Goal: Information Seeking & Learning: Check status

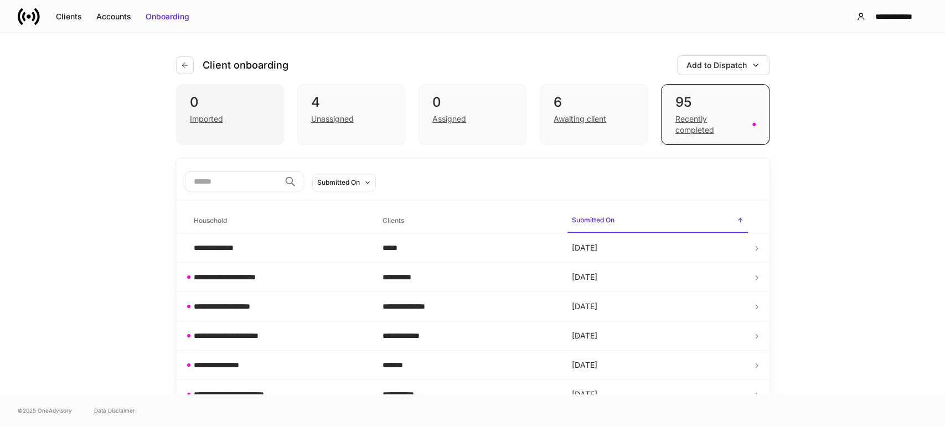
click at [213, 118] on div "Imported" at bounding box center [206, 118] width 33 height 11
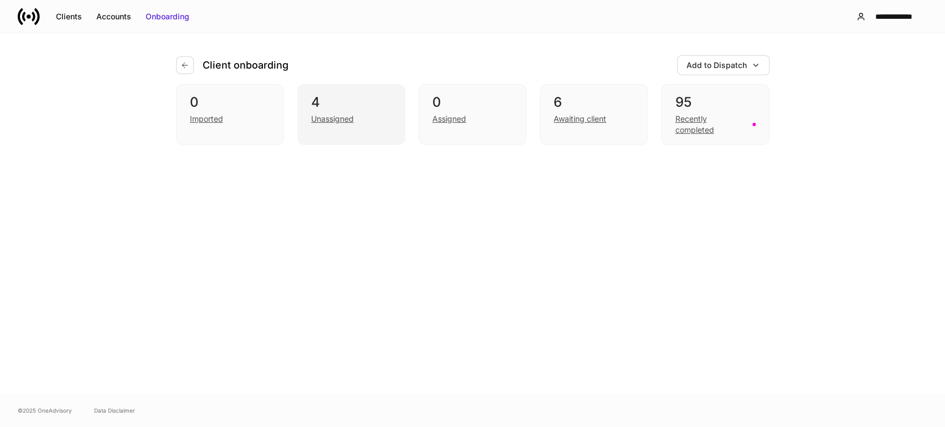
click at [320, 122] on div "Unassigned" at bounding box center [332, 118] width 43 height 11
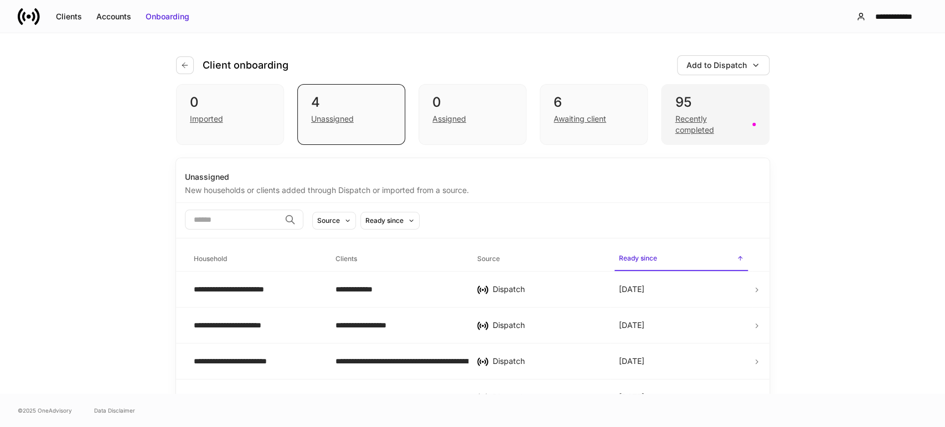
click at [679, 135] on div "Recently completed" at bounding box center [710, 124] width 70 height 22
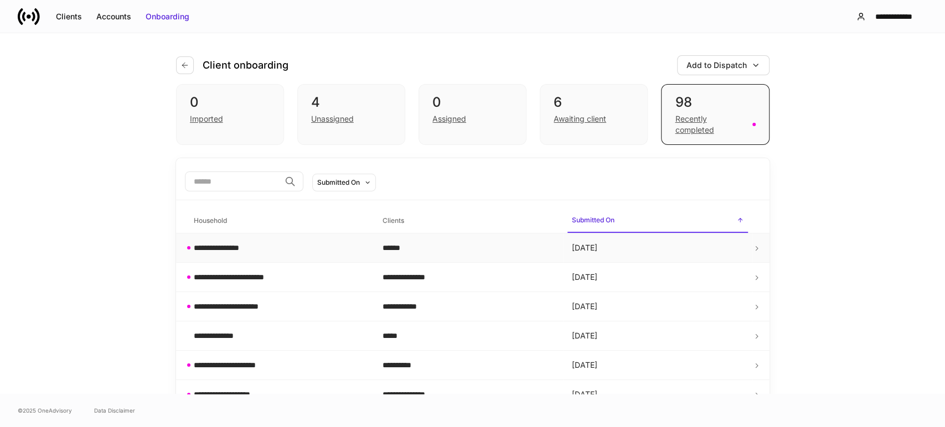
click at [285, 240] on td "**********" at bounding box center [279, 248] width 189 height 29
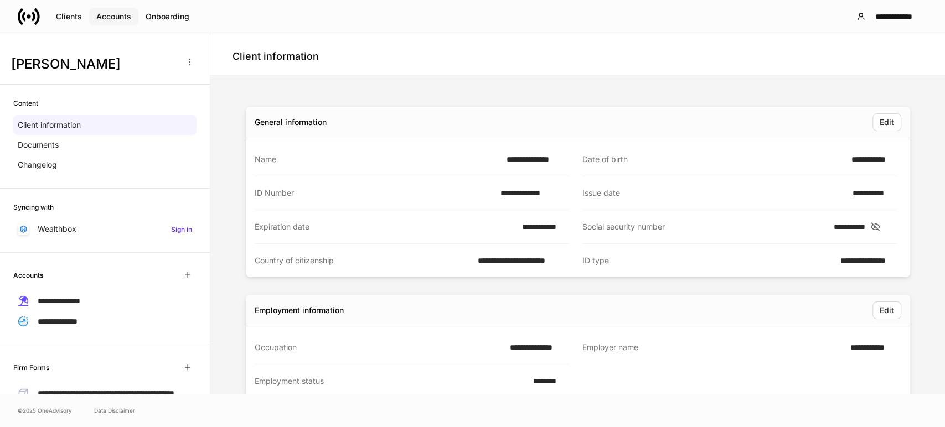
click at [99, 14] on div "Accounts" at bounding box center [113, 16] width 35 height 11
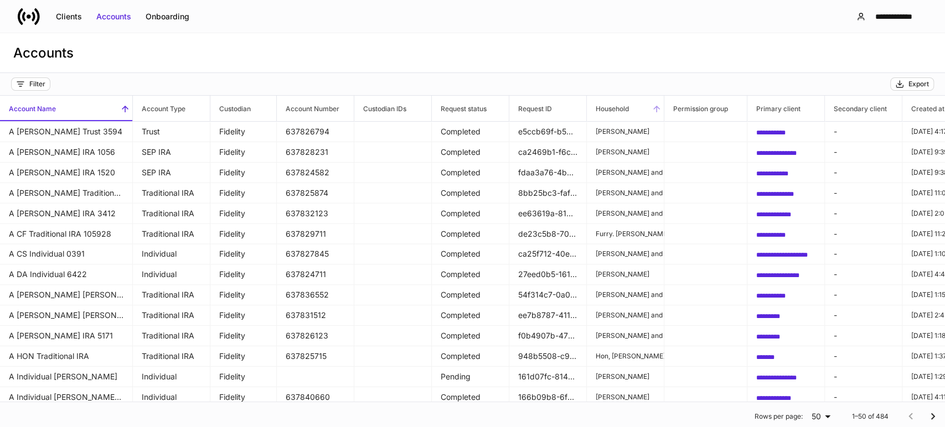
click at [629, 105] on h6 "Household" at bounding box center [608, 108] width 42 height 11
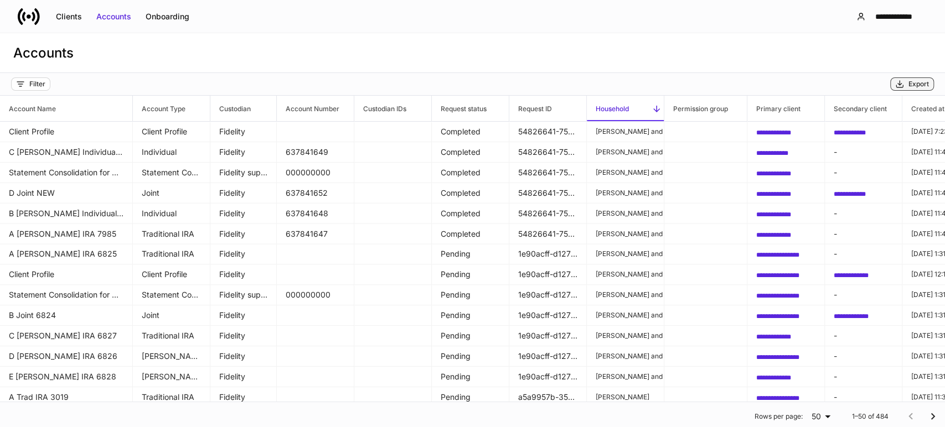
click at [912, 84] on div "Export" at bounding box center [918, 84] width 20 height 9
click at [60, 14] on div "Clients" at bounding box center [69, 16] width 26 height 11
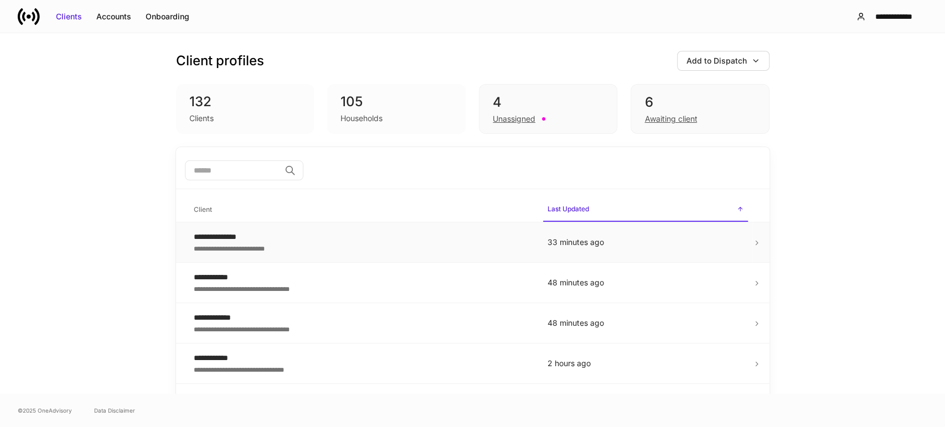
click at [288, 244] on div "**********" at bounding box center [362, 247] width 336 height 11
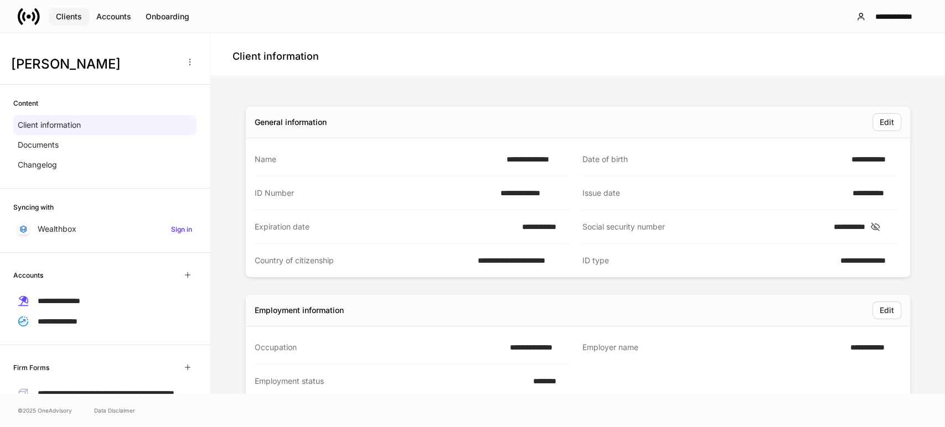
click at [70, 14] on div "Clients" at bounding box center [69, 16] width 26 height 11
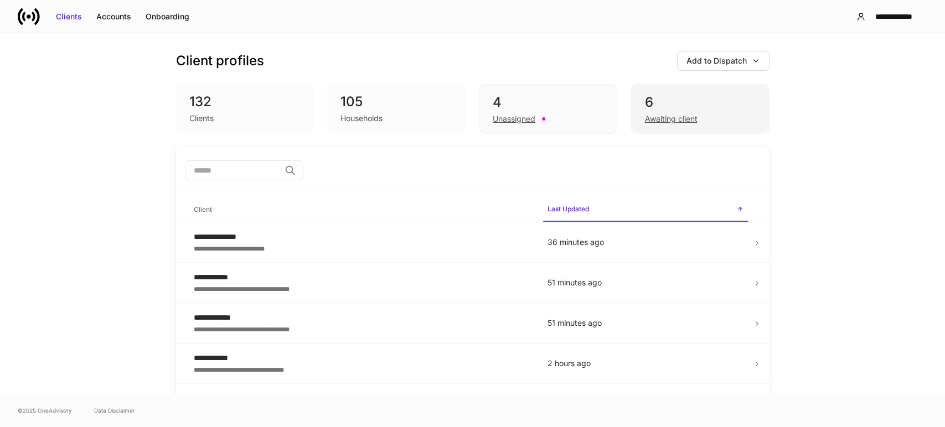
click at [675, 116] on div "Awaiting client" at bounding box center [670, 118] width 53 height 11
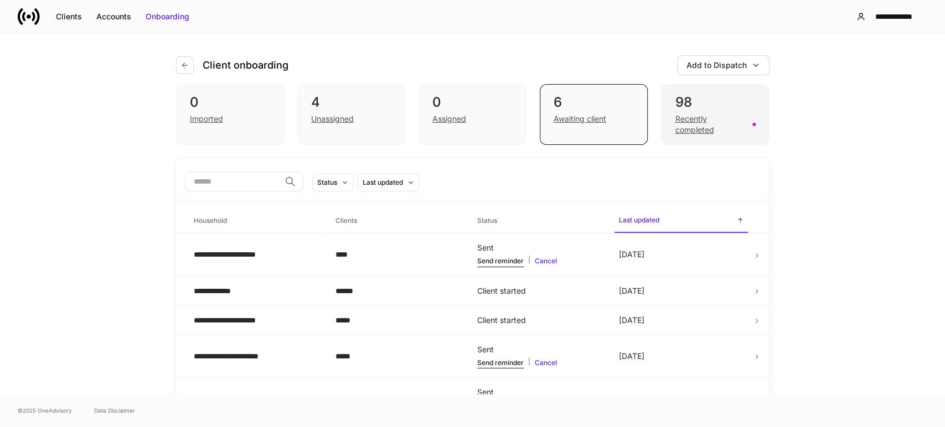
click at [679, 125] on div "Recently completed" at bounding box center [710, 124] width 70 height 22
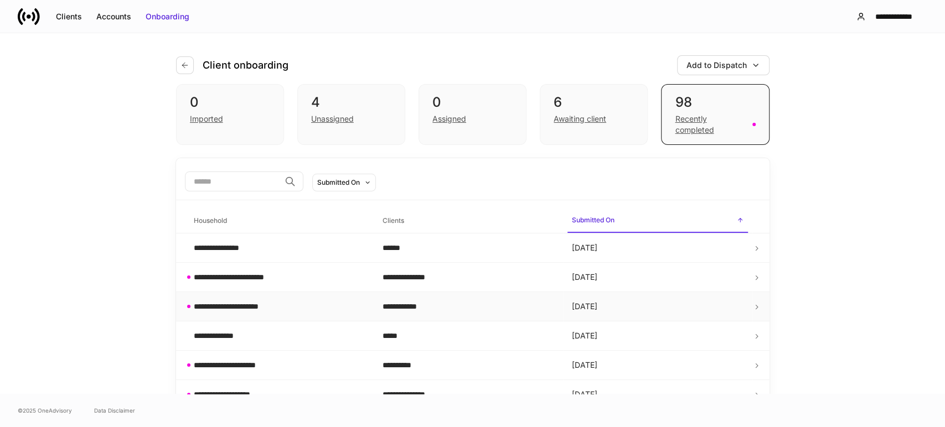
click at [292, 302] on div "**********" at bounding box center [280, 306] width 172 height 11
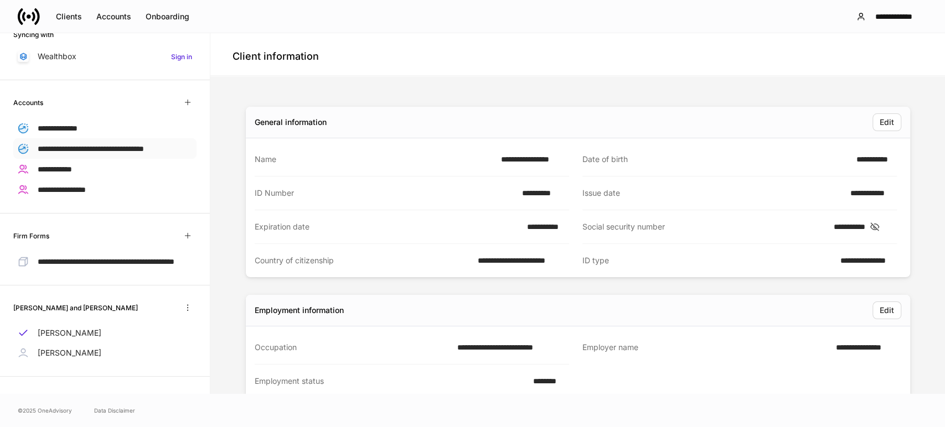
scroll to position [191, 0]
click at [88, 353] on div "[PERSON_NAME]" at bounding box center [104, 353] width 183 height 20
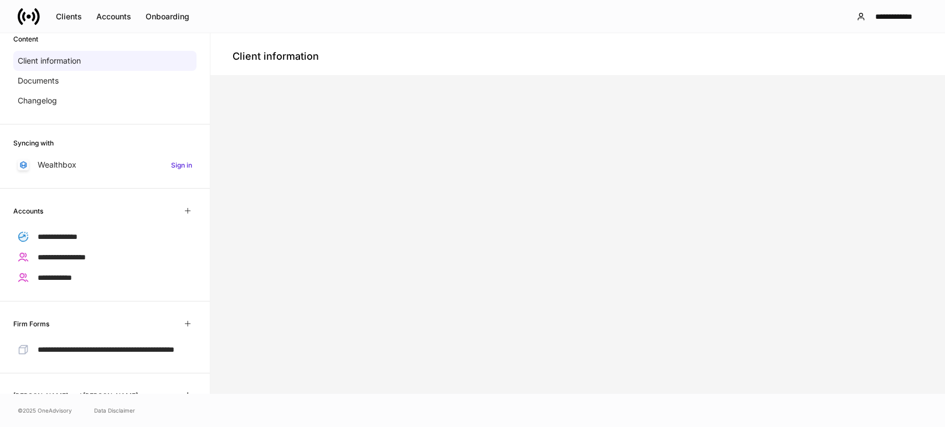
scroll to position [161, 0]
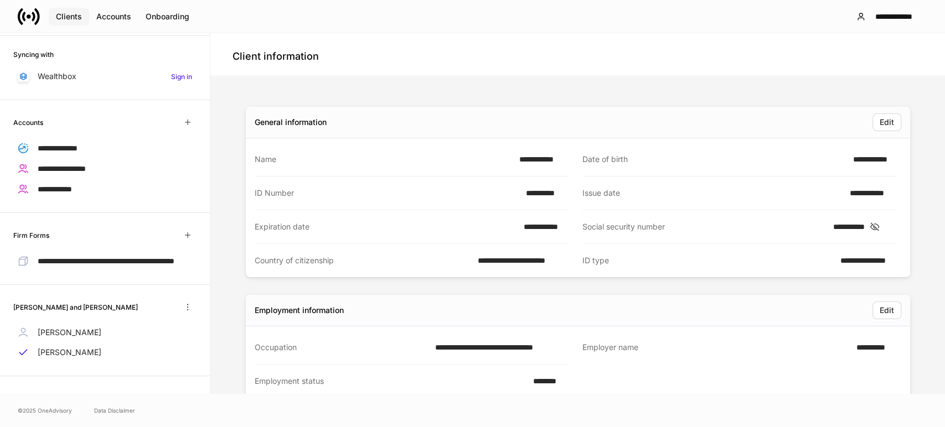
click at [73, 17] on div "Clients" at bounding box center [69, 16] width 26 height 11
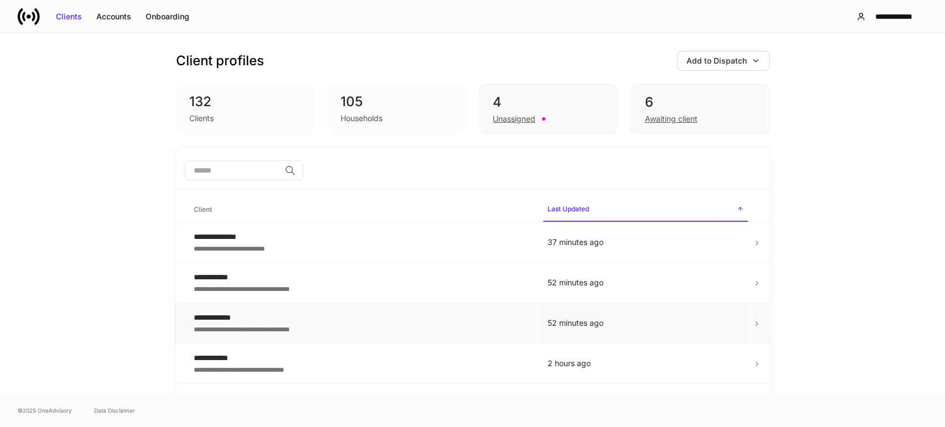
click at [328, 324] on div "**********" at bounding box center [362, 328] width 336 height 11
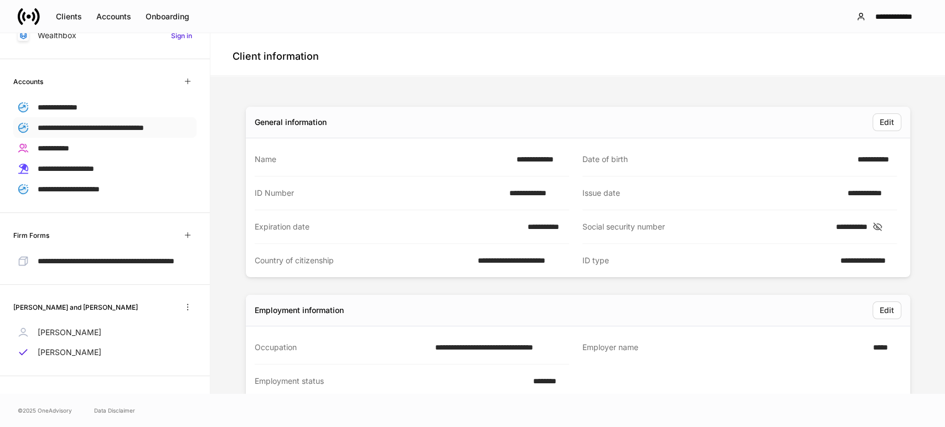
scroll to position [212, 0]
click at [87, 332] on div "[PERSON_NAME]" at bounding box center [104, 333] width 183 height 20
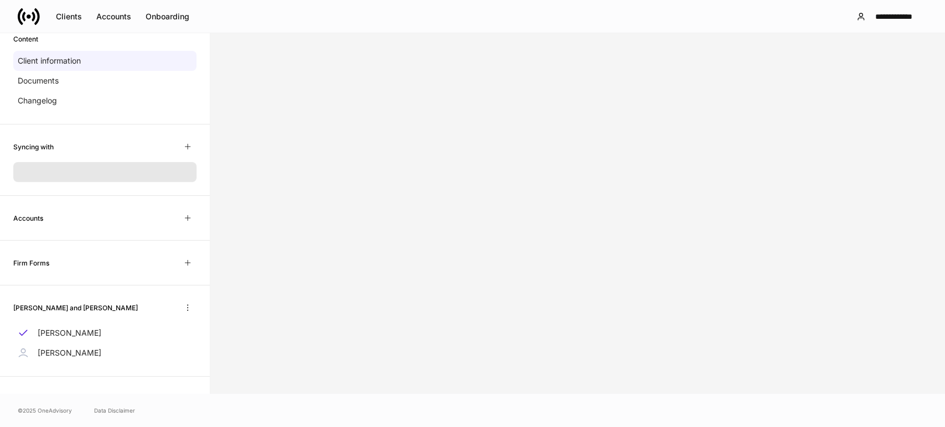
scroll to position [161, 0]
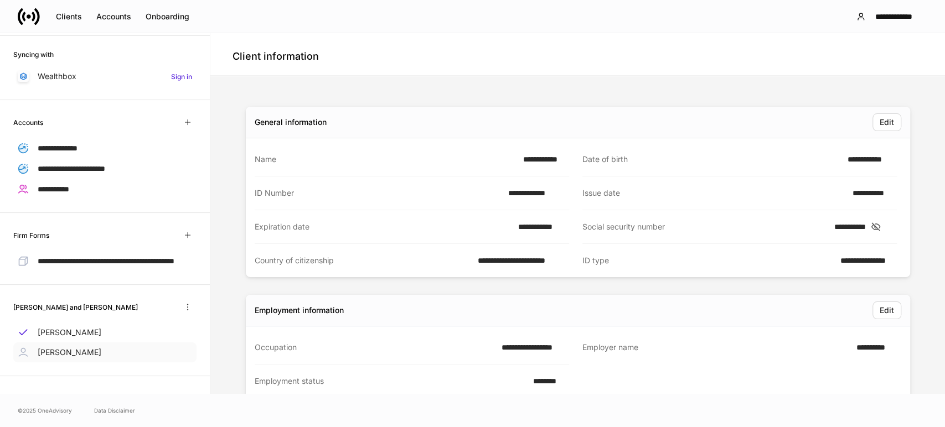
click at [74, 351] on p "[PERSON_NAME]" at bounding box center [70, 352] width 64 height 11
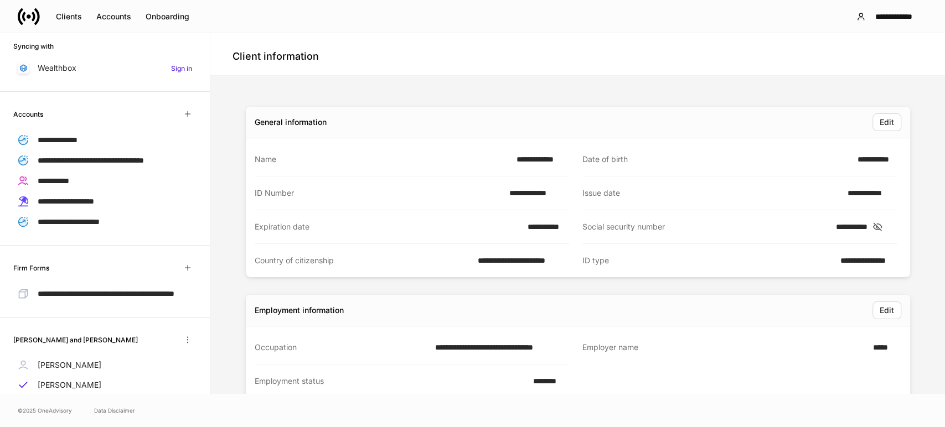
click at [364, 52] on div "Client information" at bounding box center [577, 56] width 690 height 20
click at [75, 15] on div "Clients" at bounding box center [69, 16] width 26 height 11
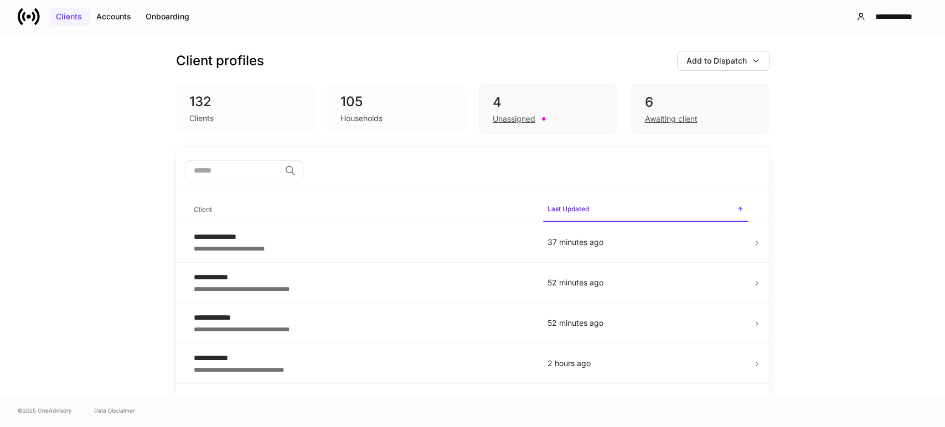
click at [75, 15] on div "Clients" at bounding box center [69, 16] width 26 height 11
click at [667, 118] on div "Awaiting client" at bounding box center [670, 118] width 53 height 11
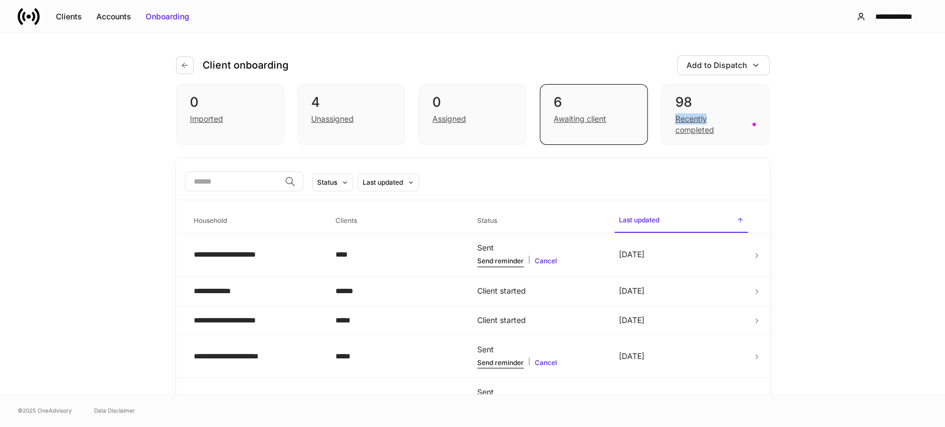
click at [667, 118] on div "98 Recently completed" at bounding box center [715, 114] width 108 height 61
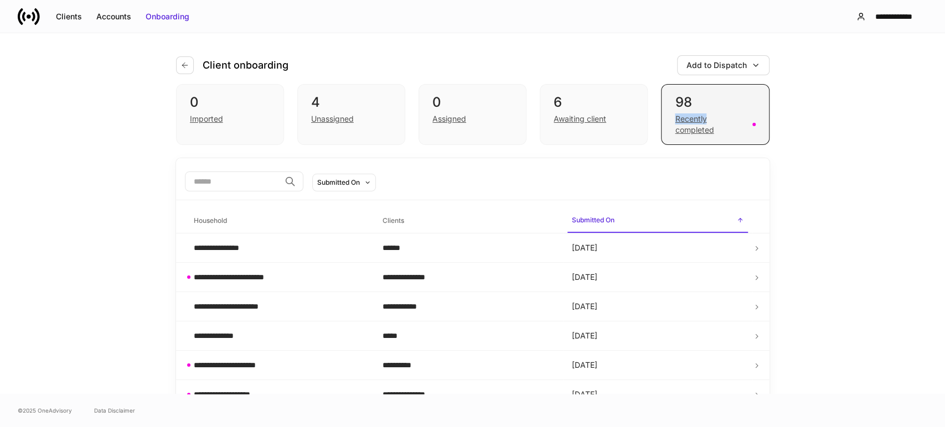
click at [680, 124] on div "Recently completed" at bounding box center [710, 124] width 70 height 22
click at [301, 274] on div "**********" at bounding box center [280, 277] width 172 height 11
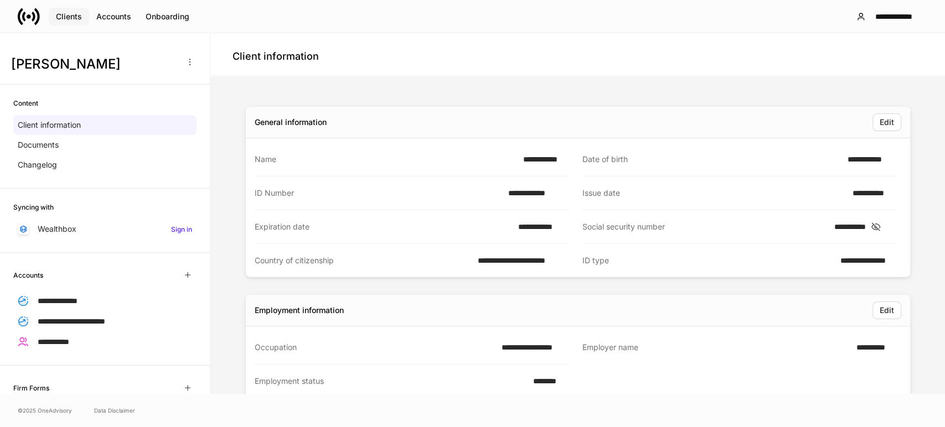
click at [65, 14] on div "Clients" at bounding box center [69, 16] width 26 height 11
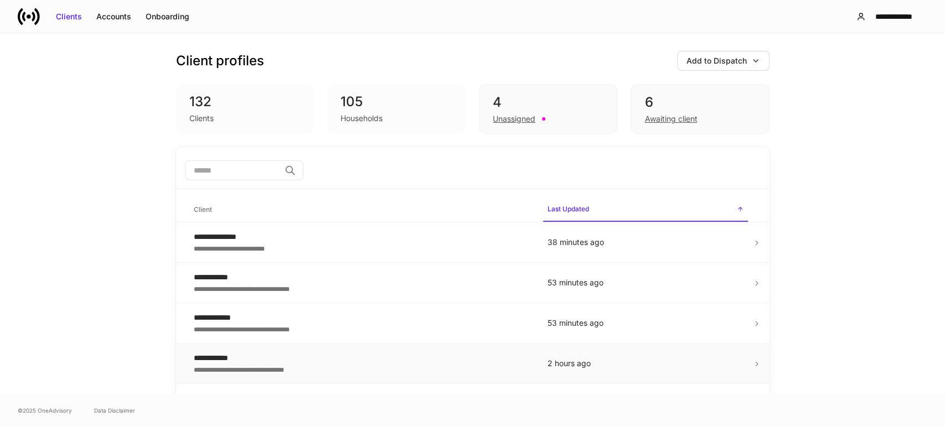
click at [366, 362] on div "**********" at bounding box center [362, 358] width 336 height 11
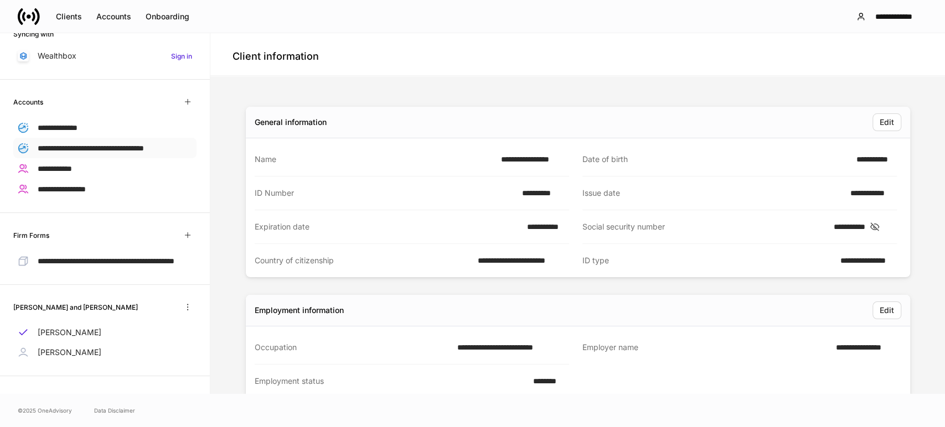
scroll to position [187, 0]
click at [75, 356] on p "[PERSON_NAME]" at bounding box center [70, 352] width 64 height 11
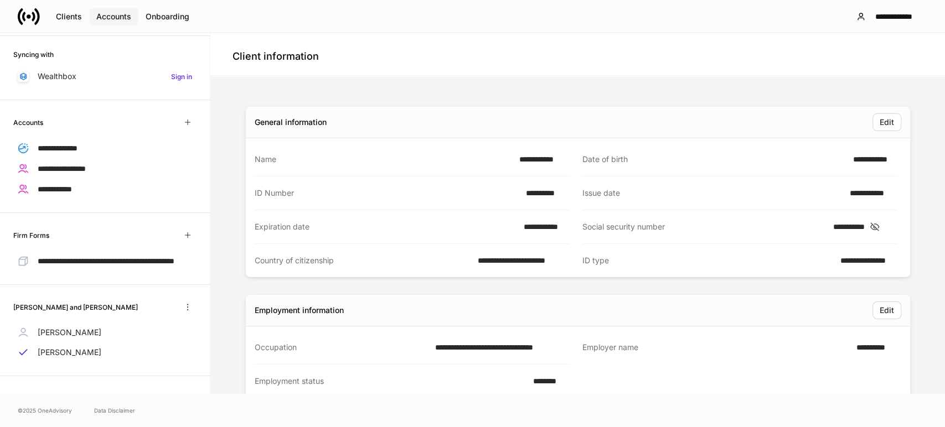
click at [110, 14] on div "Accounts" at bounding box center [113, 16] width 35 height 11
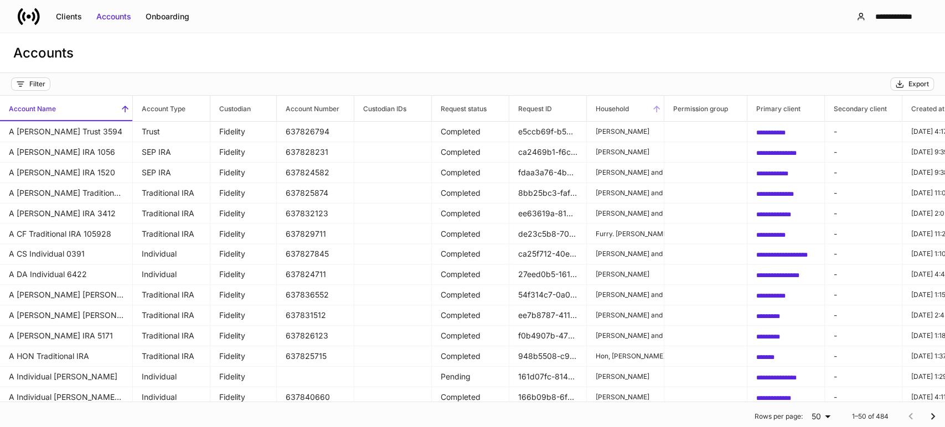
click at [608, 110] on h6 "Household" at bounding box center [608, 108] width 42 height 11
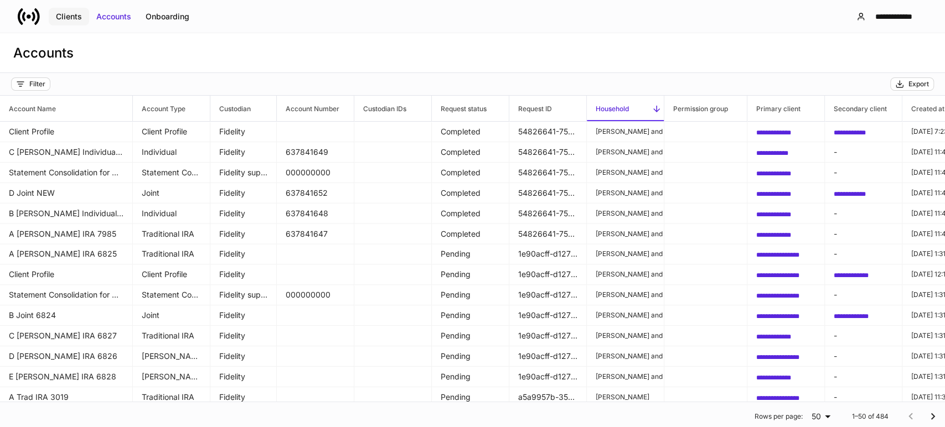
click at [56, 14] on div "Clients" at bounding box center [69, 16] width 26 height 11
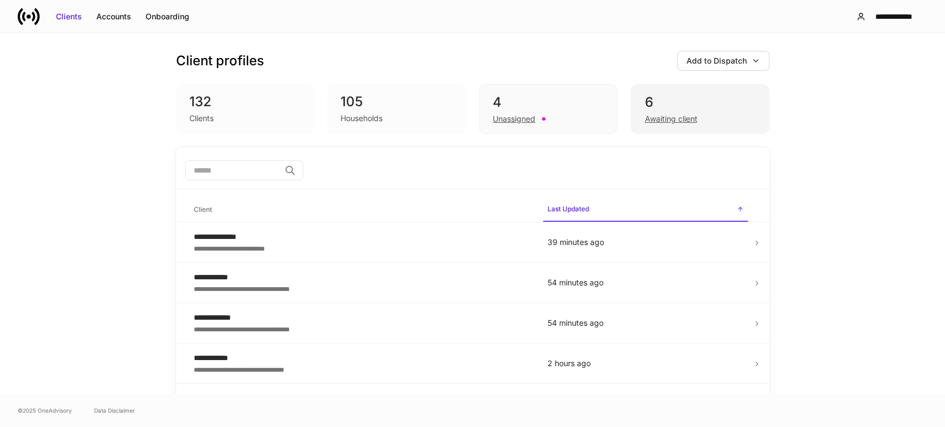
click at [650, 119] on div "Awaiting client" at bounding box center [670, 118] width 53 height 11
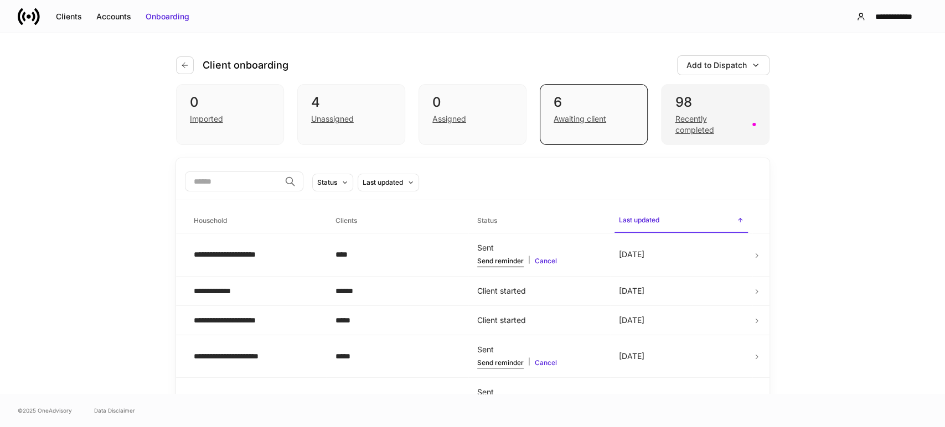
click at [697, 125] on div "Recently completed" at bounding box center [710, 124] width 70 height 22
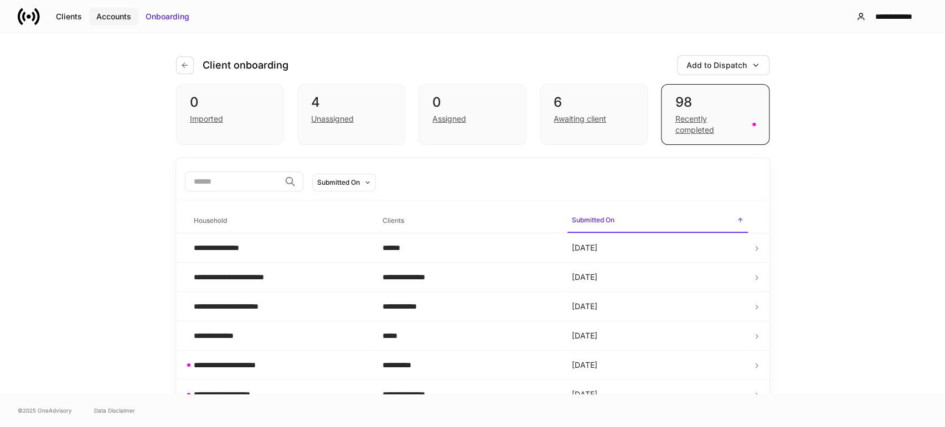
click at [113, 16] on div "Accounts" at bounding box center [113, 16] width 35 height 11
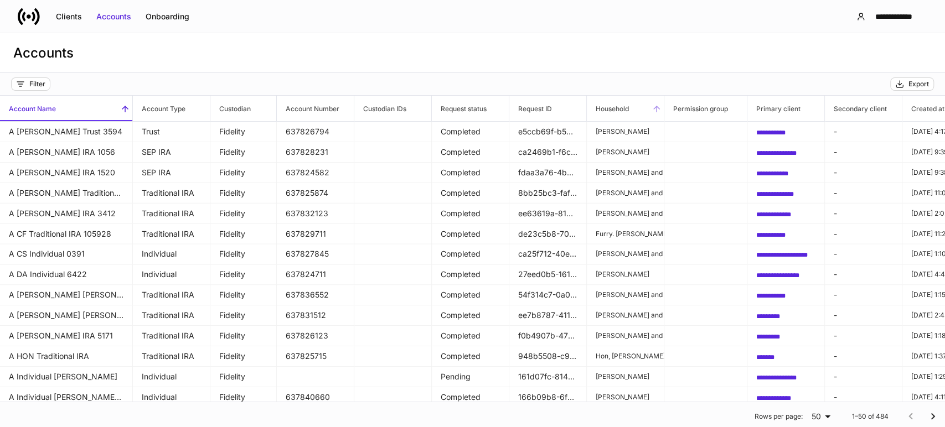
click at [610, 113] on h6 "Household" at bounding box center [608, 108] width 42 height 11
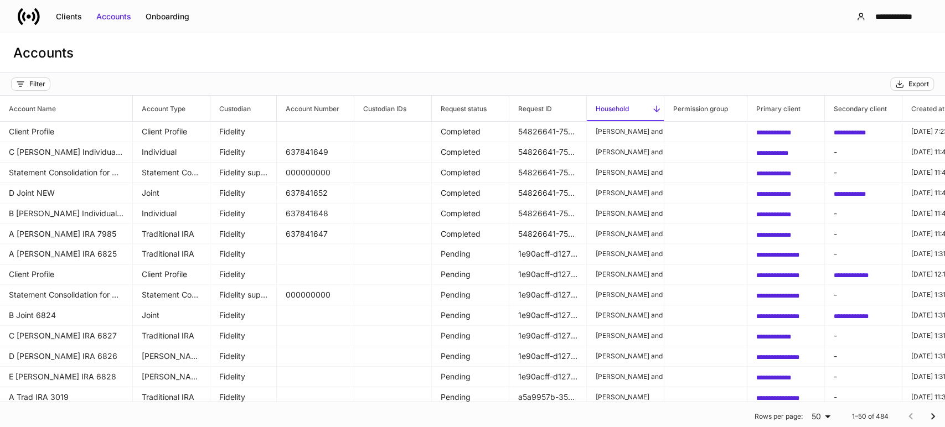
click at [610, 113] on h6 "Household" at bounding box center [608, 108] width 42 height 11
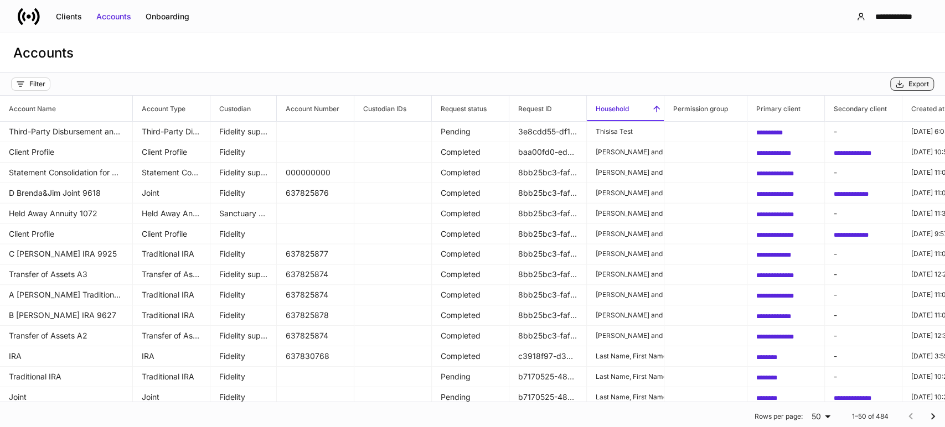
click at [903, 81] on div "Export" at bounding box center [912, 84] width 34 height 9
click at [60, 17] on div "Clients" at bounding box center [69, 16] width 26 height 11
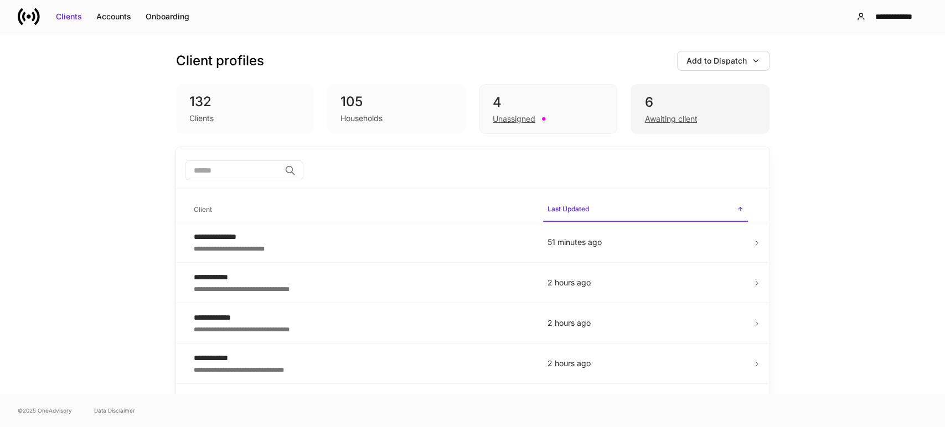
click at [648, 119] on div "Awaiting client" at bounding box center [670, 118] width 53 height 11
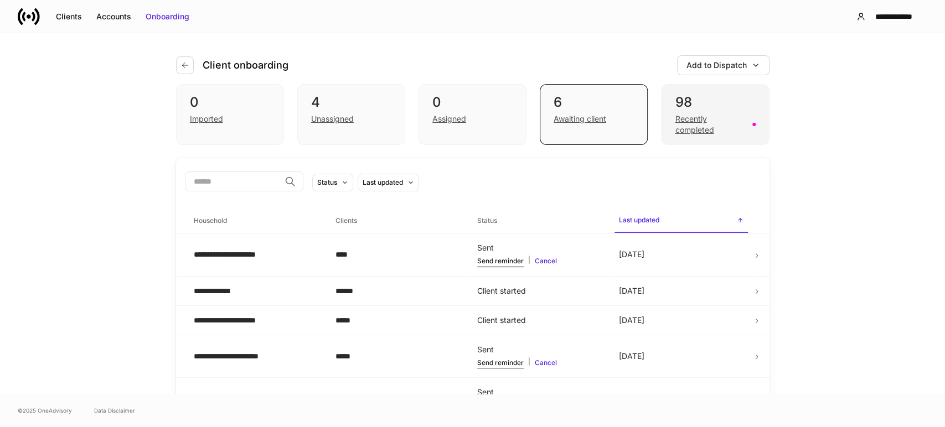
click at [690, 126] on div "Recently completed" at bounding box center [710, 124] width 70 height 22
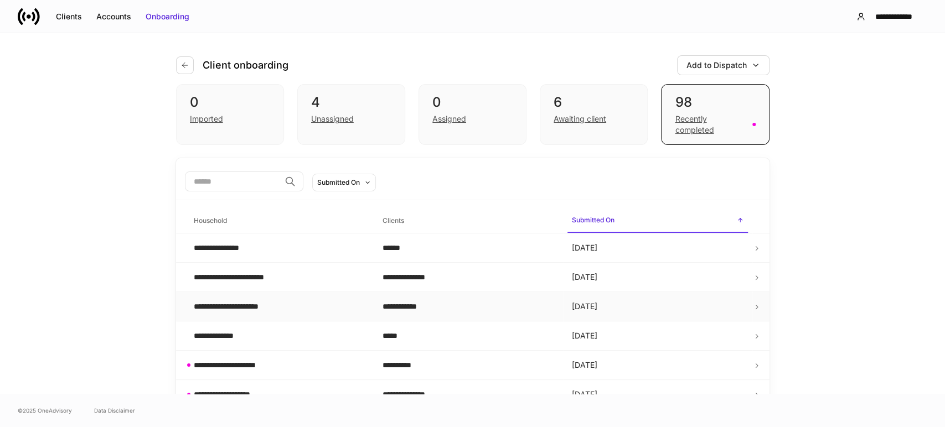
click at [294, 304] on div "**********" at bounding box center [280, 306] width 172 height 11
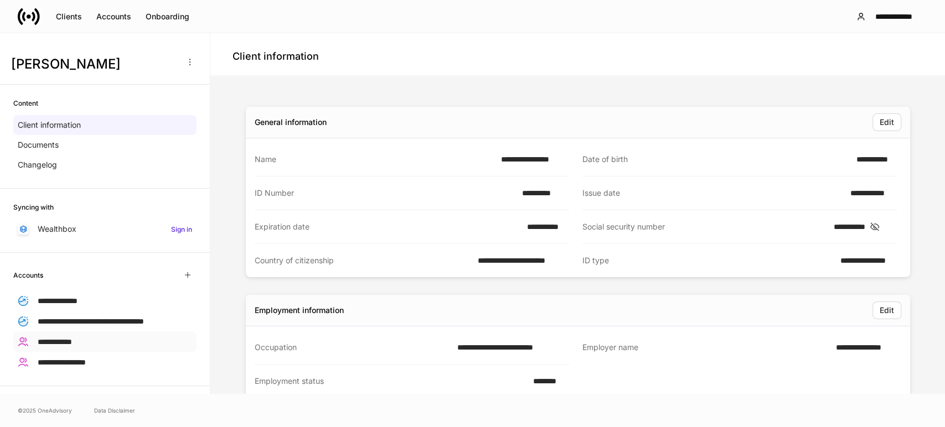
click at [72, 346] on span "**********" at bounding box center [55, 342] width 34 height 8
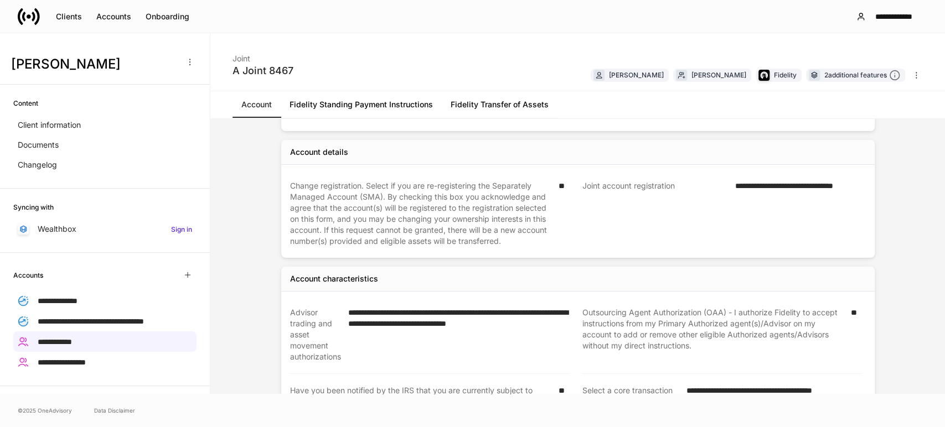
scroll to position [675, 0]
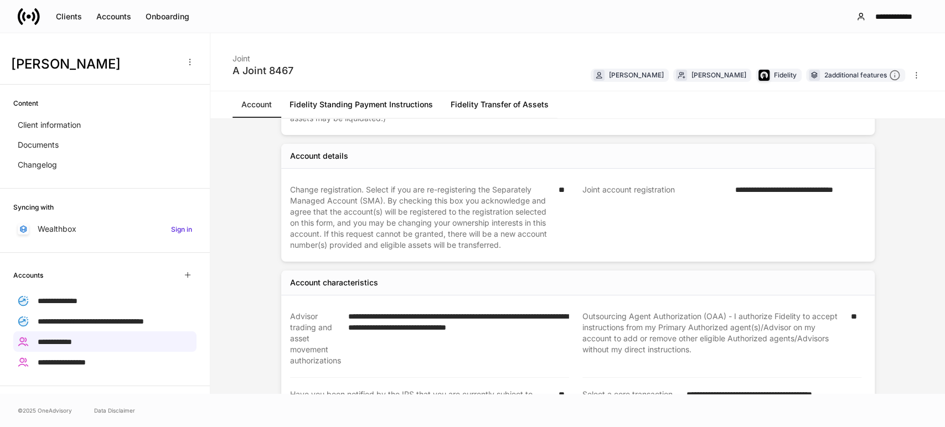
click at [368, 101] on link "Fidelity Standing Payment Instructions" at bounding box center [361, 104] width 161 height 27
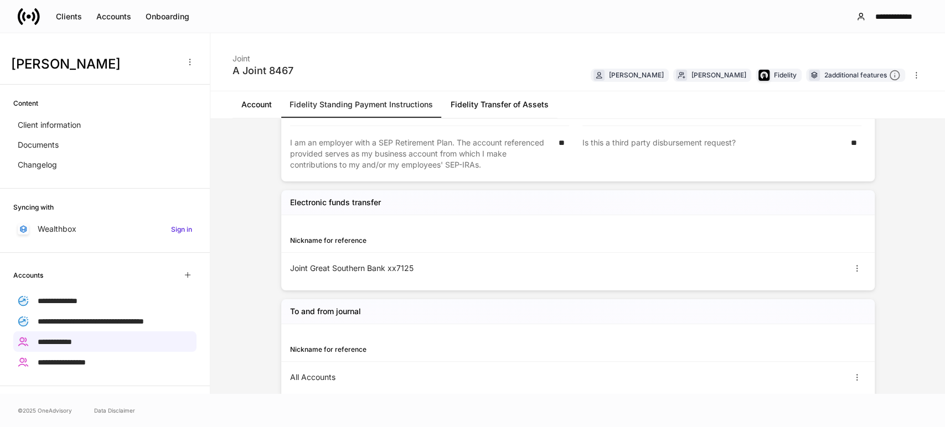
scroll to position [264, 0]
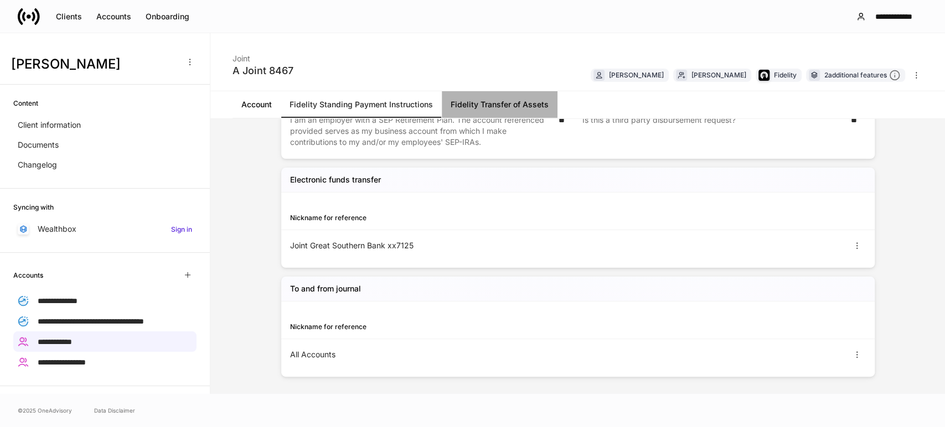
click at [524, 105] on link "Fidelity Transfer of Assets" at bounding box center [500, 104] width 116 height 27
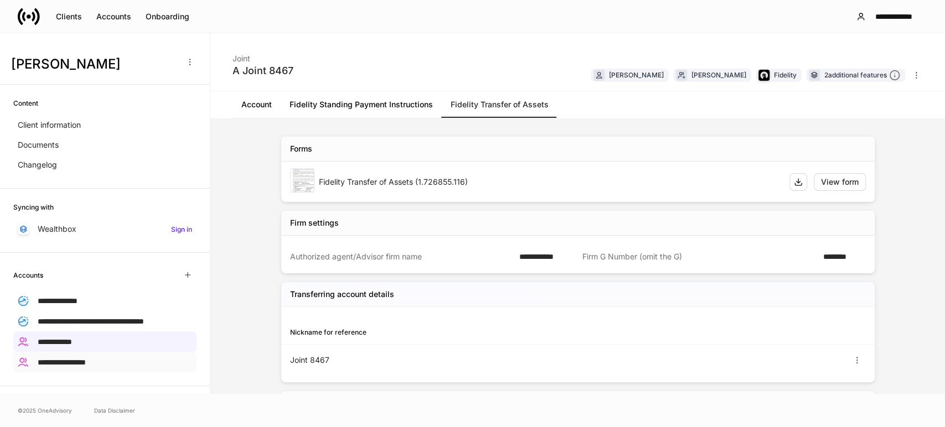
click at [81, 366] on span "**********" at bounding box center [62, 363] width 48 height 8
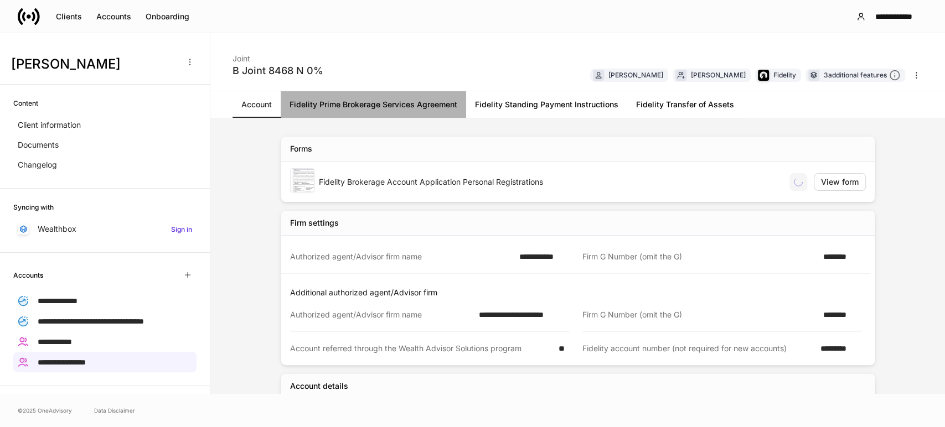
click at [375, 103] on link "Fidelity Prime Brokerage Services Agreement" at bounding box center [373, 104] width 185 height 27
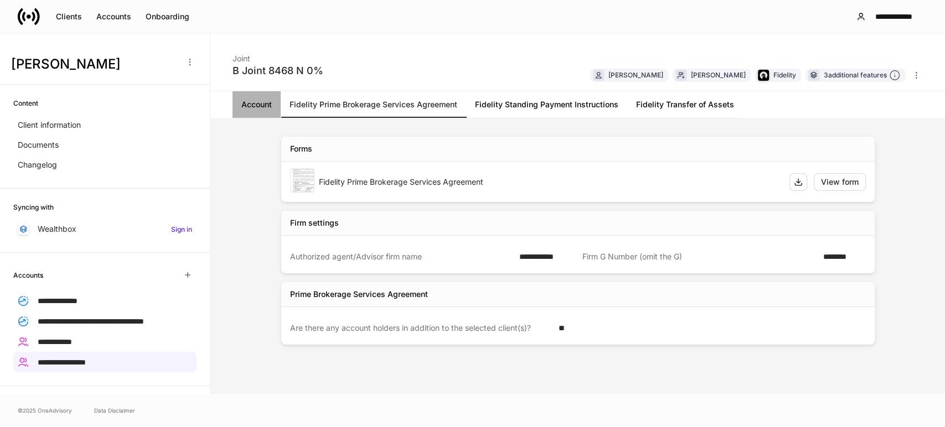
click at [267, 104] on link "Account" at bounding box center [256, 104] width 48 height 27
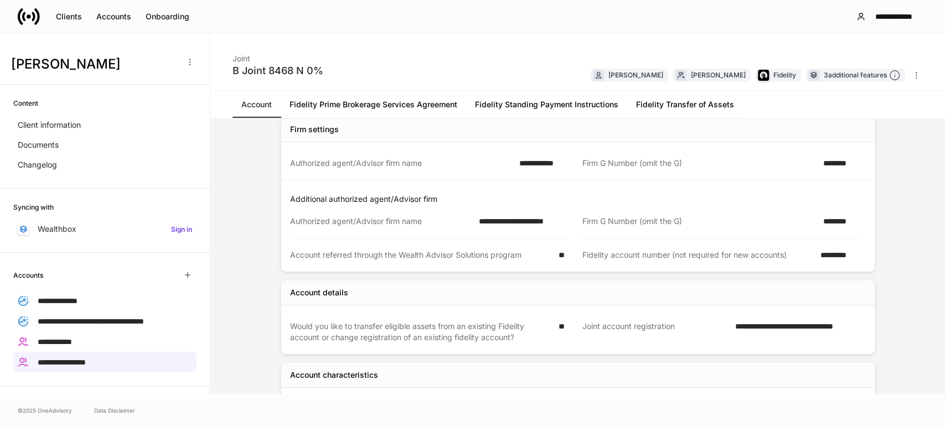
scroll to position [93, 0]
click at [64, 17] on div "Clients" at bounding box center [69, 16] width 26 height 11
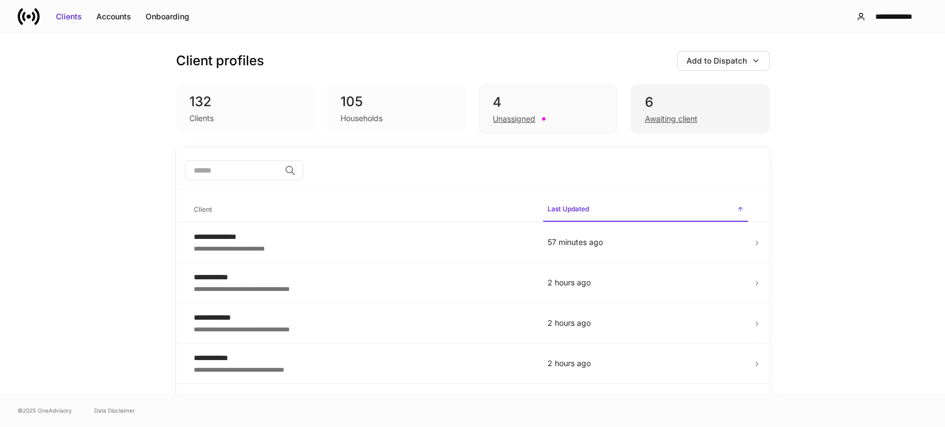
click at [656, 120] on div "Awaiting client" at bounding box center [670, 118] width 53 height 11
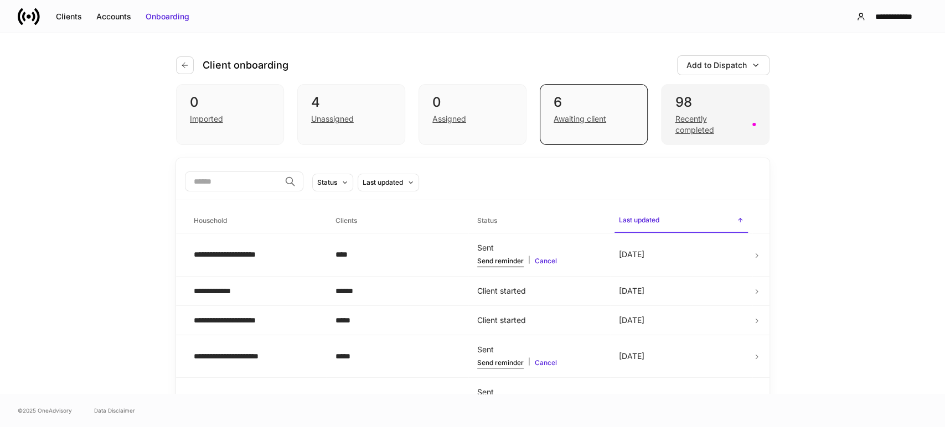
click at [686, 122] on div "Recently completed" at bounding box center [710, 124] width 70 height 22
